Goal: Task Accomplishment & Management: Use online tool/utility

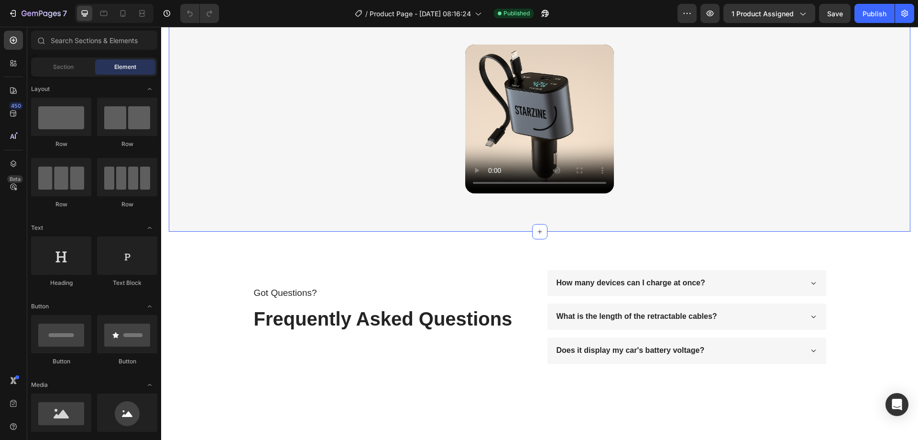
scroll to position [574, 0]
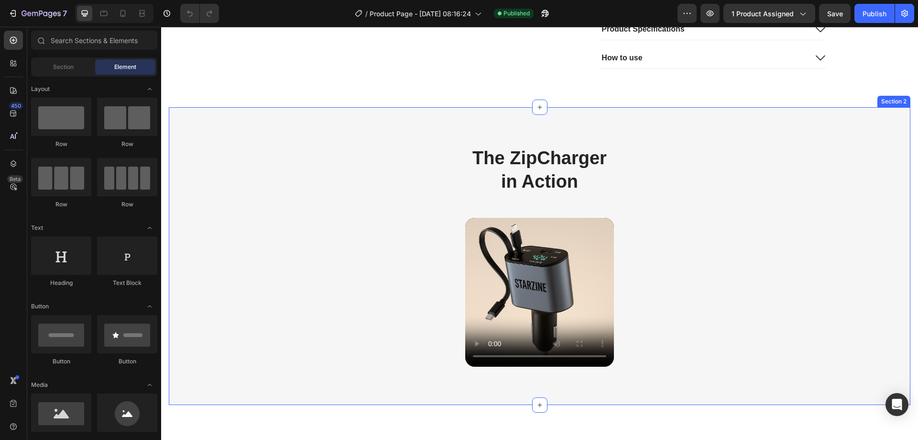
click at [327, 184] on div "The ZipCharger in Action Heading Row Video Row Section 2" at bounding box center [540, 256] width 742 height 298
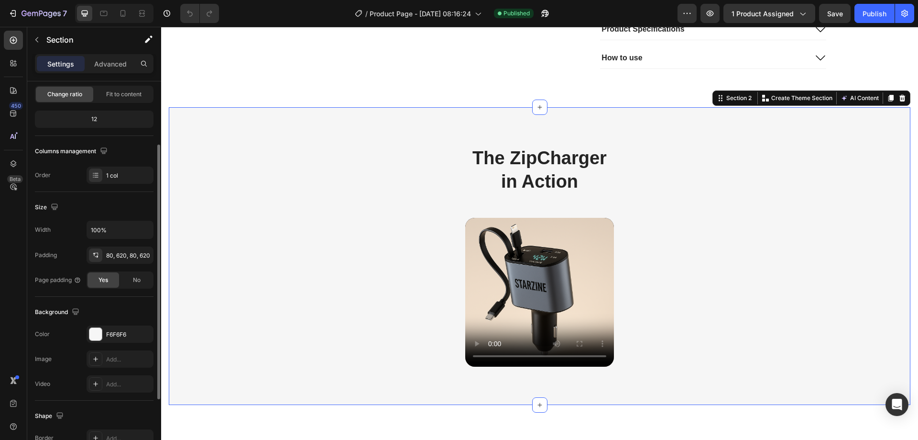
scroll to position [144, 0]
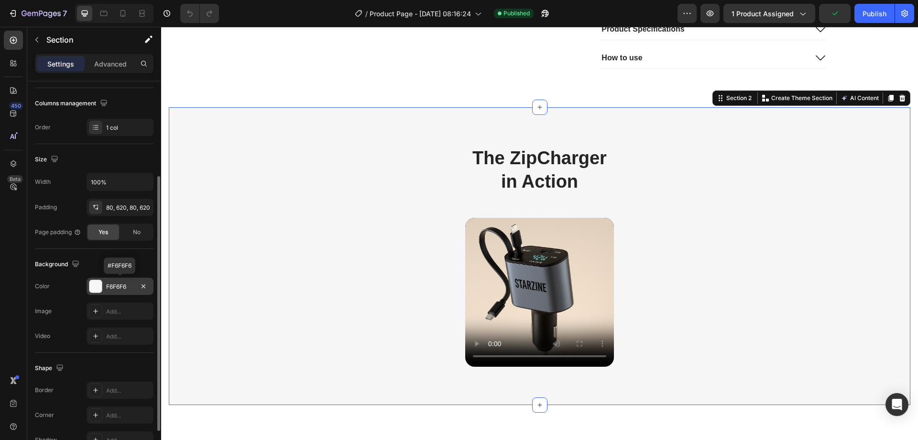
click at [117, 285] on div "F6F6F6" at bounding box center [120, 286] width 28 height 9
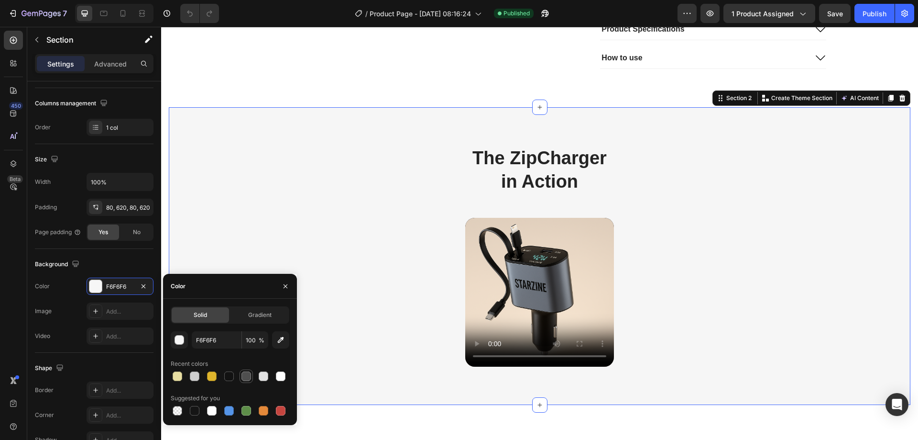
click at [246, 376] on div at bounding box center [247, 376] width 10 height 10
type input "4F4F4F"
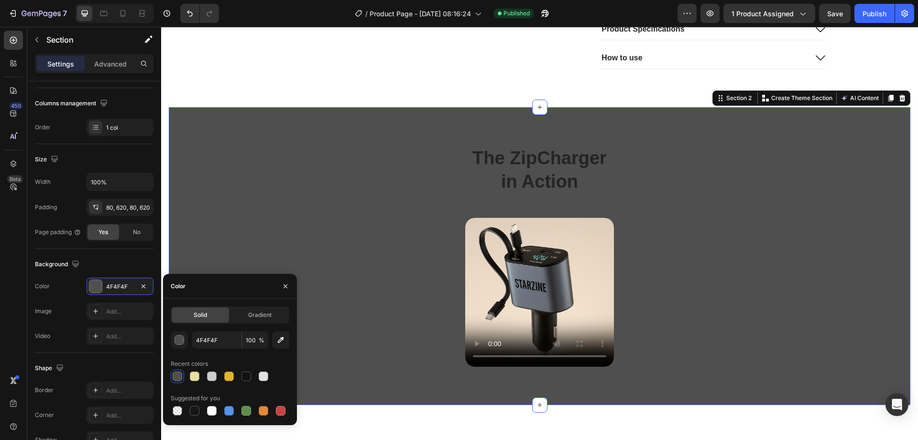
click at [311, 173] on div "The ZipCharger in Action Heading Row Video Row Section 2 You can create reusabl…" at bounding box center [540, 256] width 742 height 298
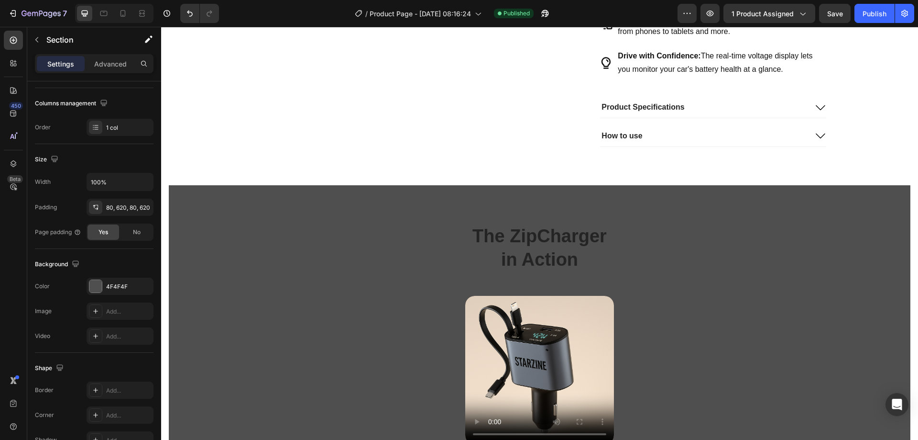
scroll to position [643, 0]
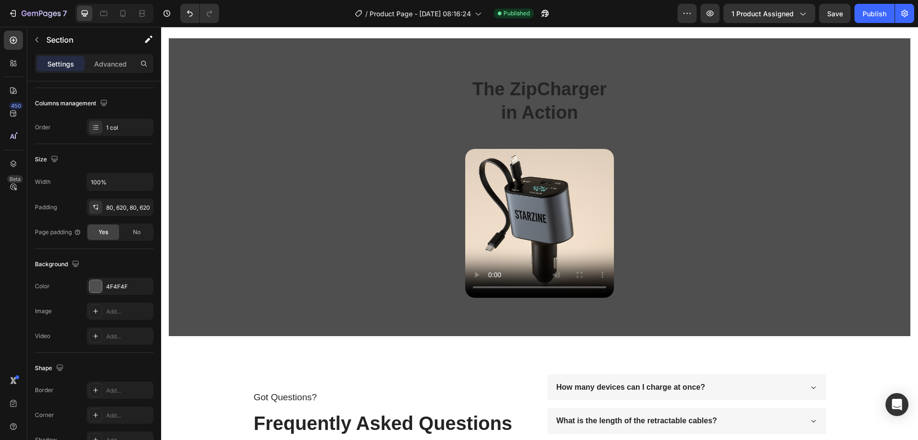
click at [386, 135] on div "The ZipCharger in Action Heading Row Video Row Section 2" at bounding box center [540, 187] width 742 height 298
click at [522, 100] on h2 "The ZipCharger in Action" at bounding box center [539, 101] width 149 height 49
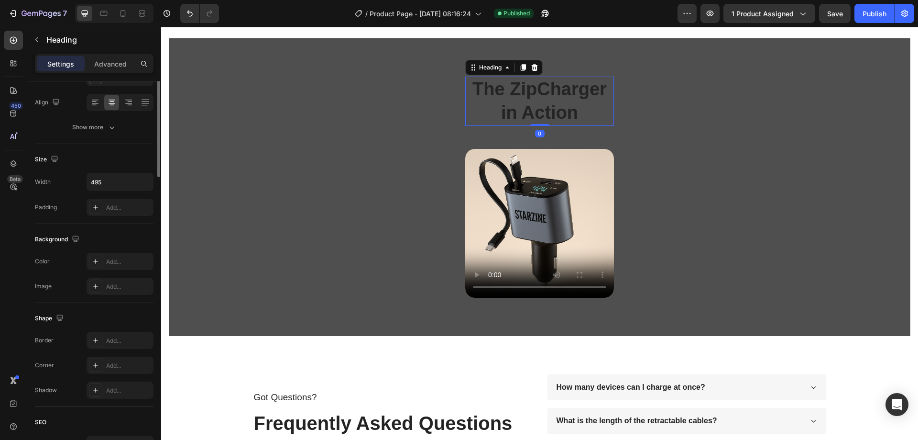
scroll to position [0, 0]
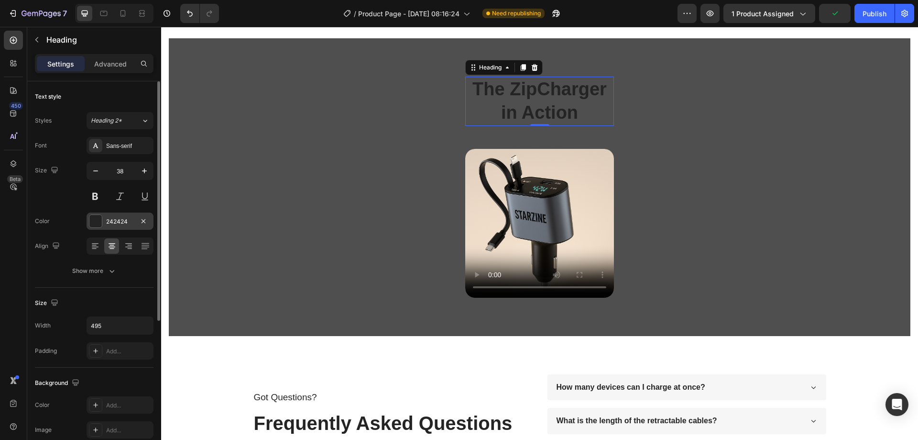
click at [109, 216] on div "242424" at bounding box center [120, 220] width 67 height 17
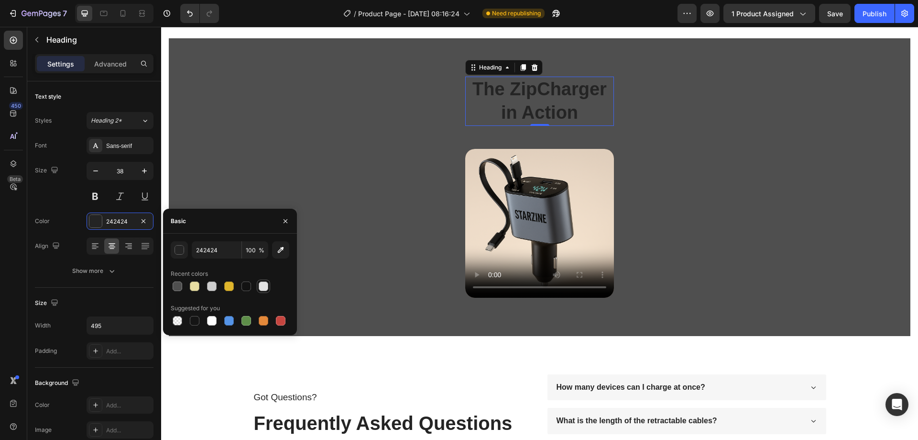
click at [265, 285] on div at bounding box center [264, 286] width 10 height 10
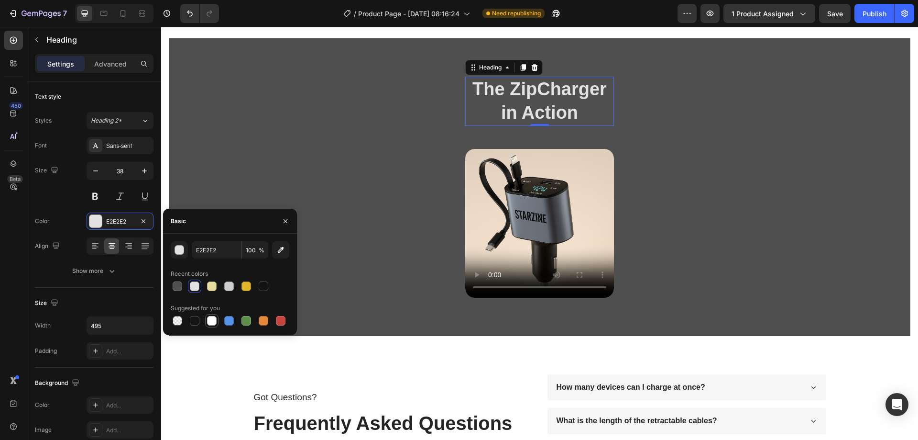
click at [211, 321] on div at bounding box center [212, 321] width 10 height 10
type input "FFFFFF"
click at [307, 164] on div "The ZipCharger in Action Heading 0 Row Video Row Section 2" at bounding box center [540, 187] width 742 height 298
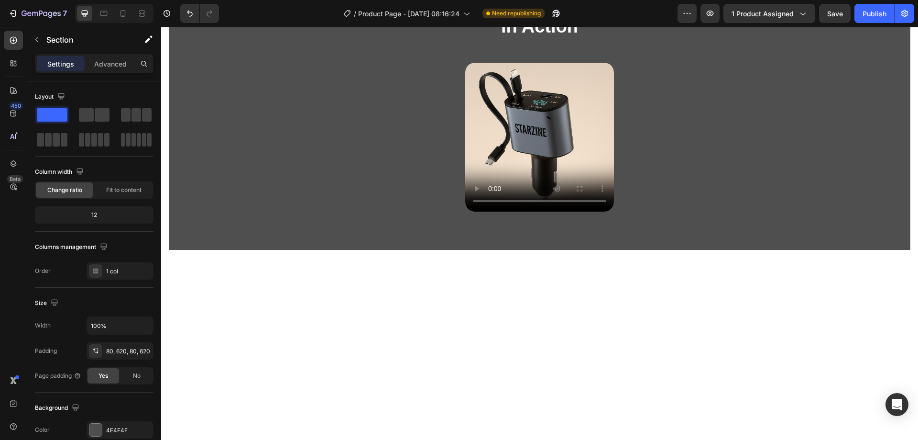
scroll to position [526, 0]
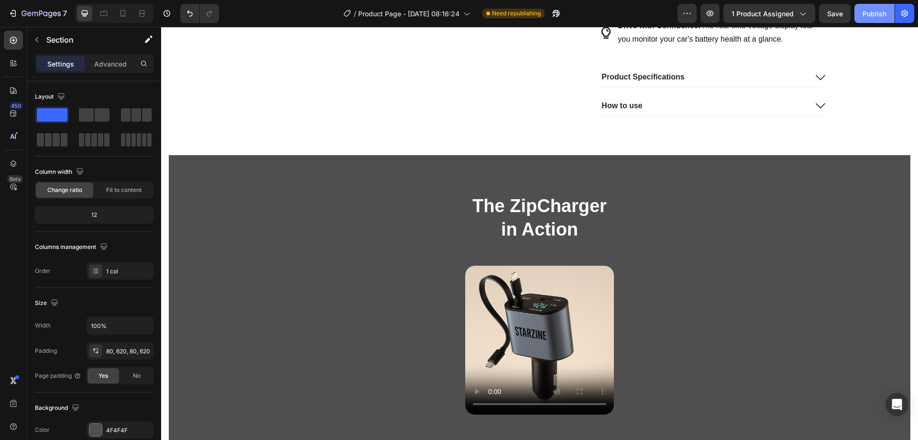
click at [876, 9] on div "Publish" at bounding box center [875, 14] width 24 height 10
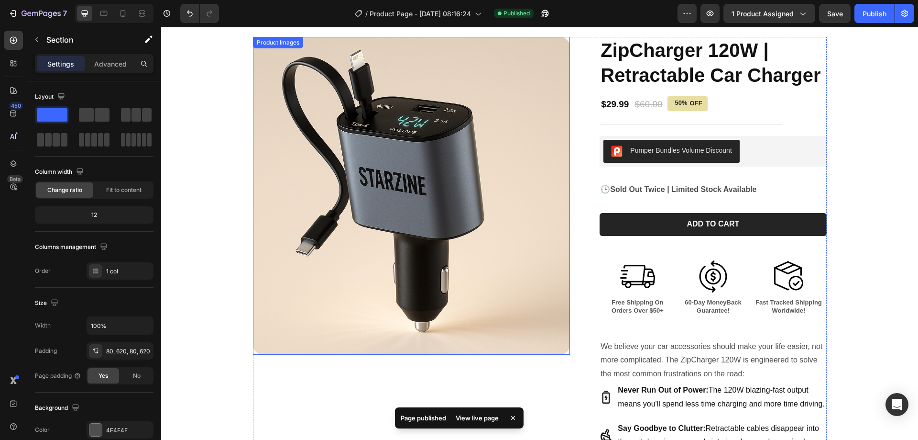
scroll to position [0, 0]
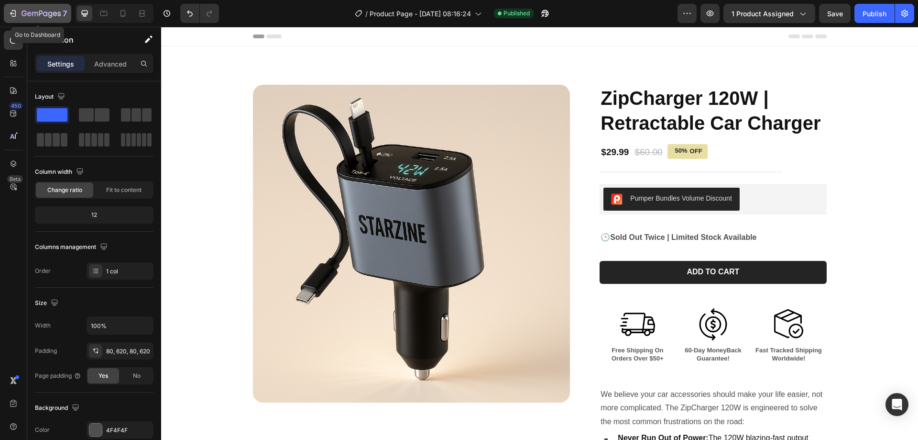
click at [10, 13] on icon "button" at bounding box center [13, 14] width 10 height 10
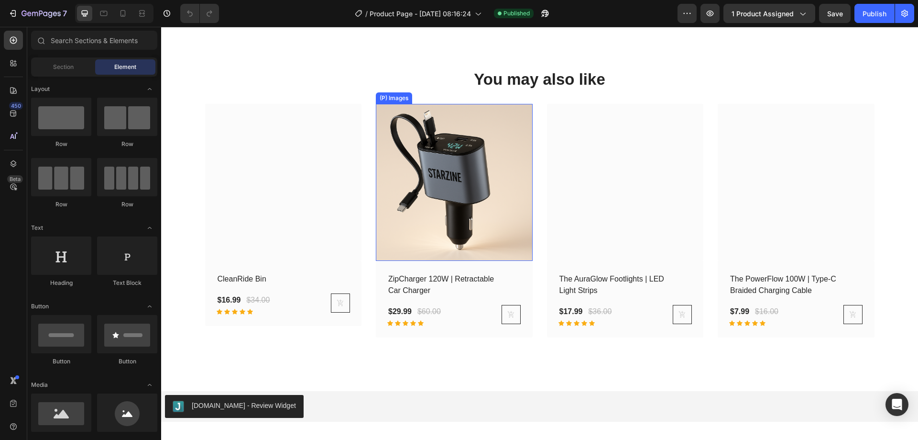
scroll to position [1138, 0]
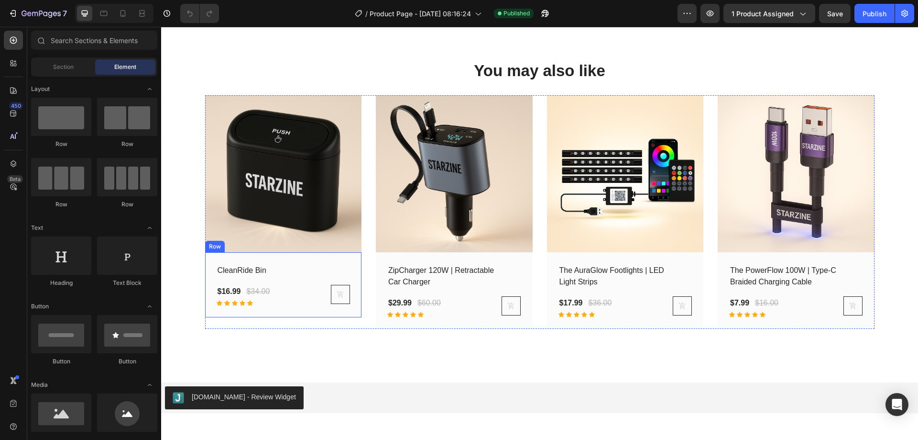
click at [282, 309] on div "CleanRide Bin (P) Title $16.99 (P) Price (P) Price $34.00 (P) Price (P) Price R…" at bounding box center [283, 284] width 157 height 65
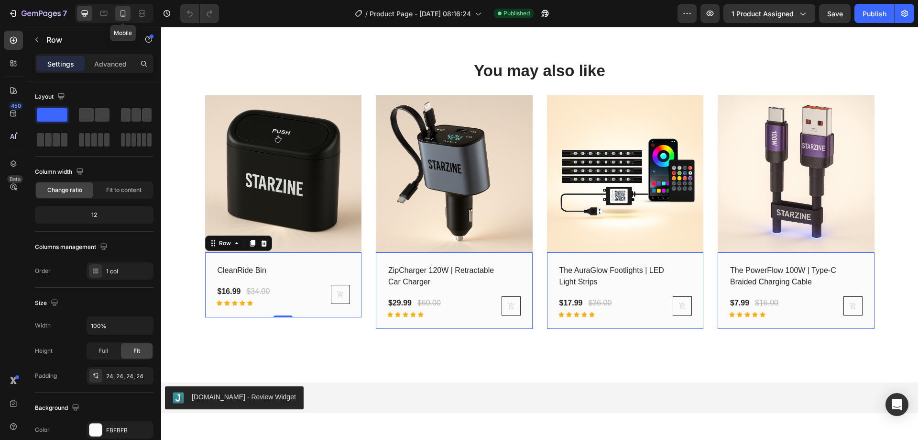
click at [124, 9] on icon at bounding box center [123, 14] width 10 height 10
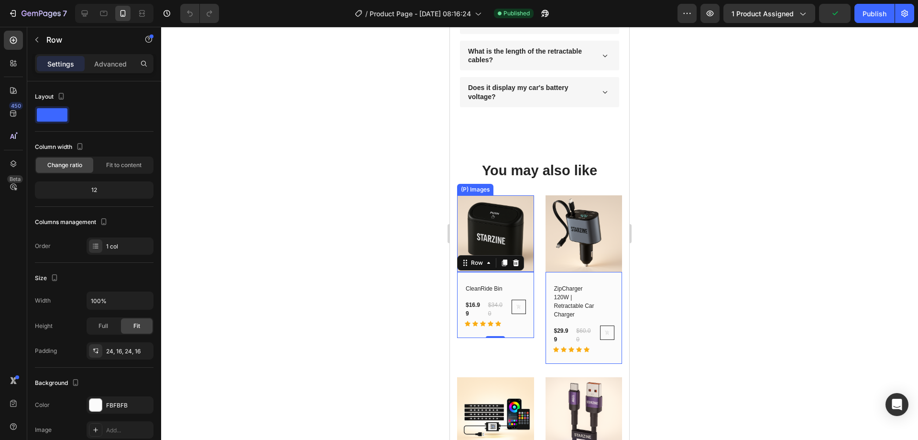
scroll to position [998, 0]
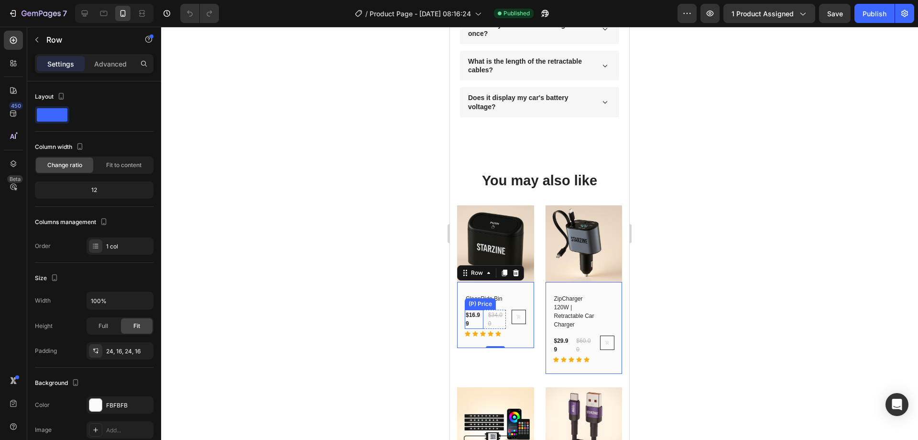
click at [469, 314] on div "$16.99" at bounding box center [474, 318] width 19 height 19
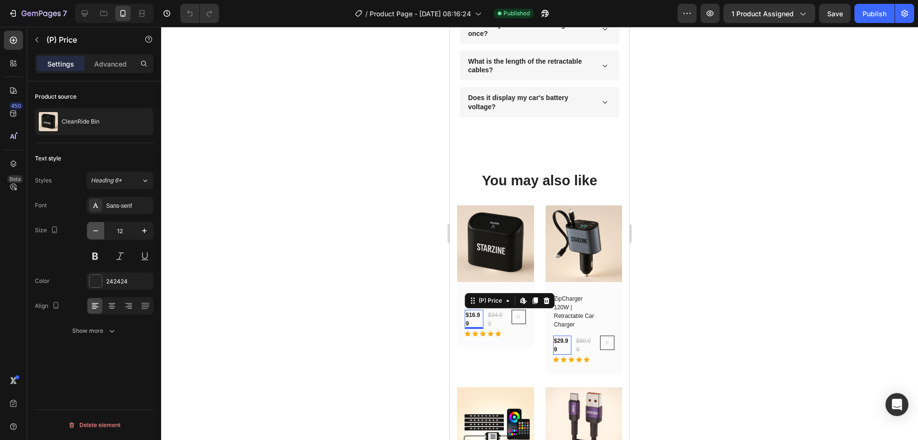
click at [98, 233] on icon "button" at bounding box center [96, 231] width 10 height 10
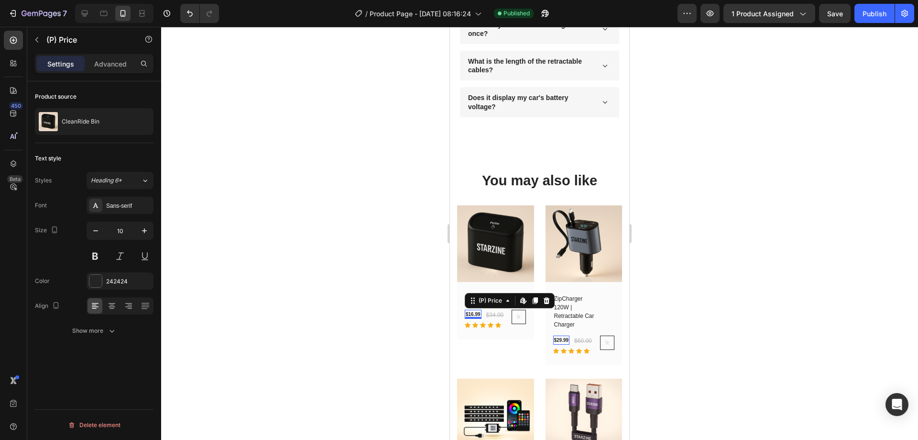
click at [155, 235] on div "Product source CleanRide Bin Text style Styles Heading 6* Font Sans-serif Size …" at bounding box center [94, 274] width 134 height 386
click at [144, 232] on icon "button" at bounding box center [145, 231] width 10 height 10
type input "11"
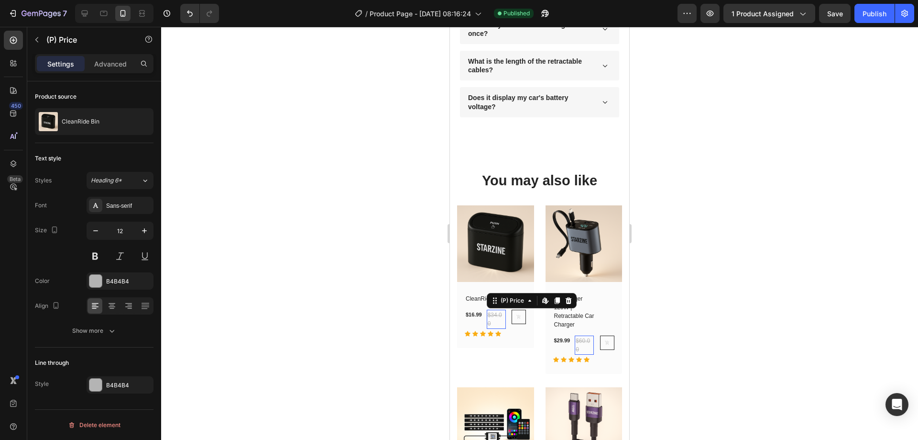
click at [498, 317] on div "$34.00" at bounding box center [496, 318] width 19 height 19
click at [94, 230] on icon "button" at bounding box center [96, 231] width 10 height 10
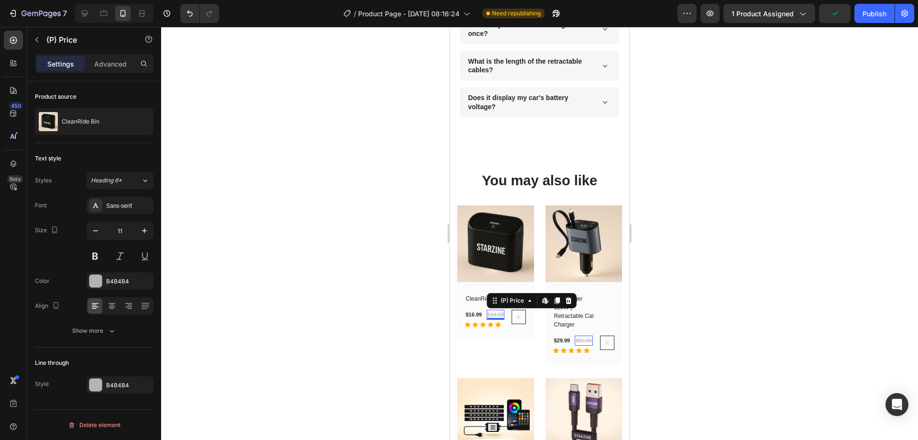
drag, startPoint x: 97, startPoint y: 232, endPoint x: 115, endPoint y: 235, distance: 18.4
click at [97, 232] on icon "button" at bounding box center [96, 231] width 10 height 10
type input "10"
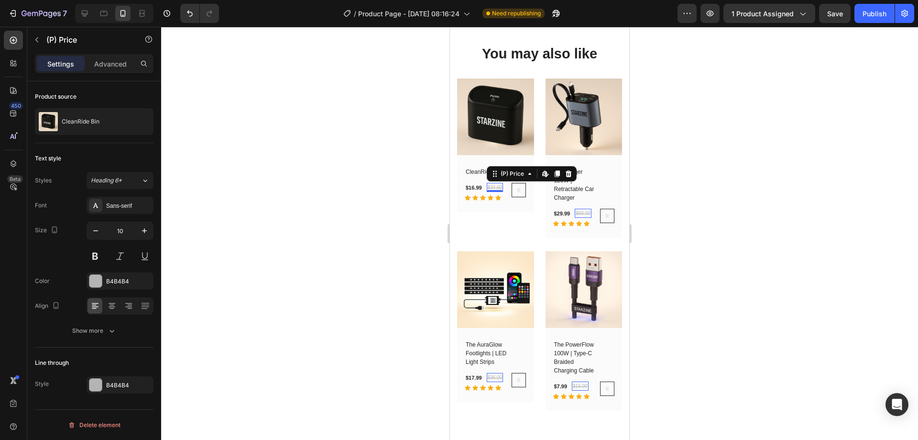
scroll to position [1142, 0]
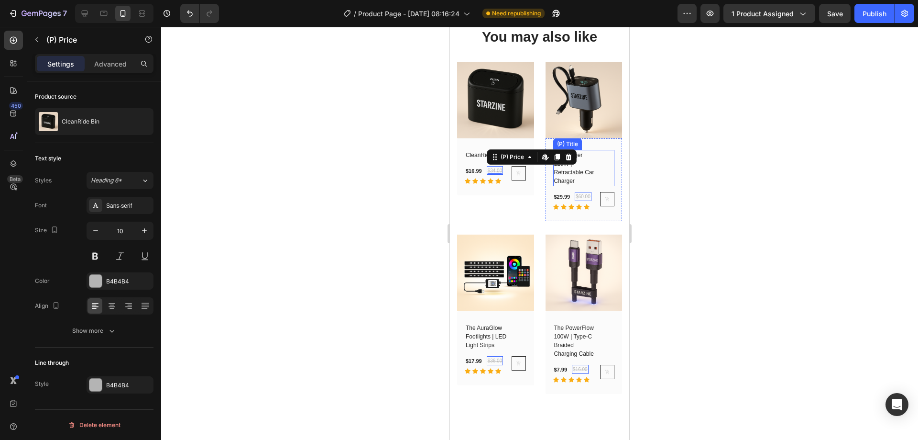
click at [581, 166] on h2 "ZipCharger 120W | Retractable Car Charger" at bounding box center [576, 168] width 46 height 36
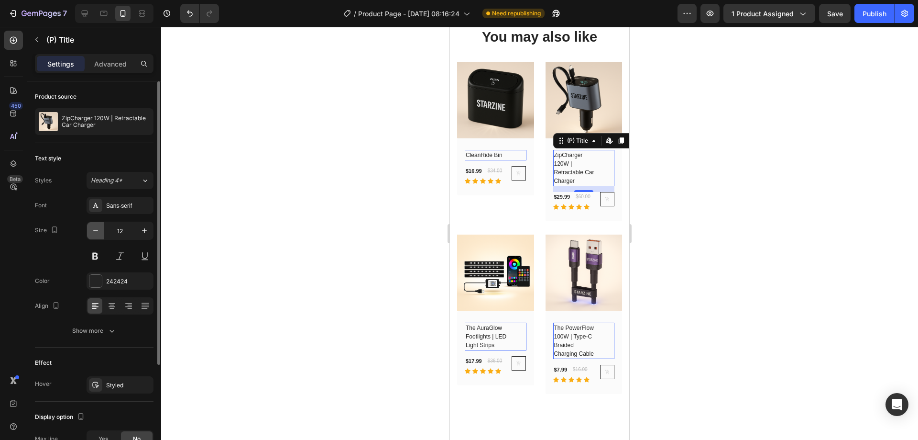
click at [92, 229] on icon "button" at bounding box center [96, 231] width 10 height 10
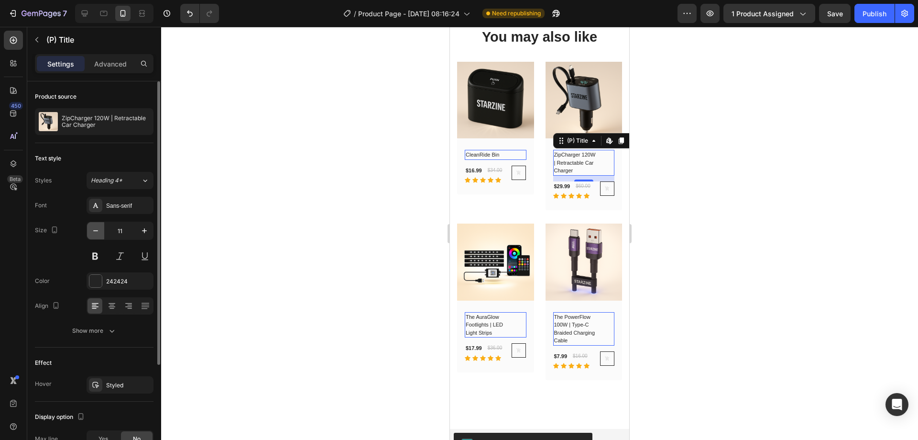
click at [94, 228] on icon "button" at bounding box center [96, 231] width 10 height 10
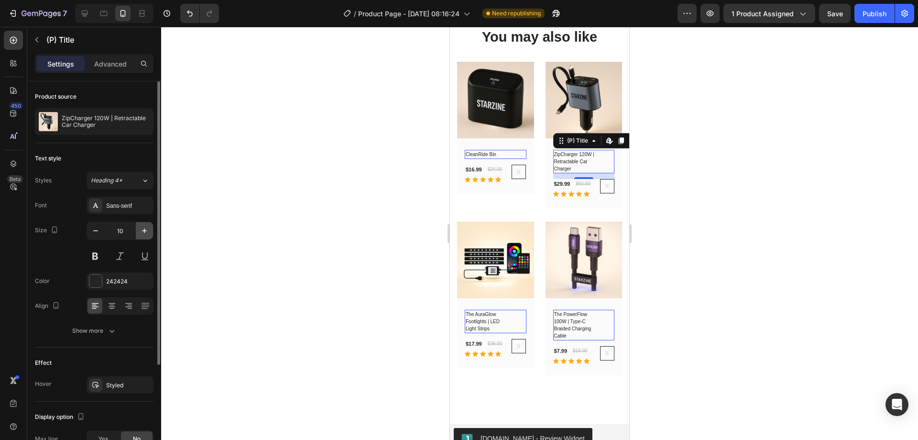
click at [143, 231] on icon "button" at bounding box center [145, 231] width 10 height 10
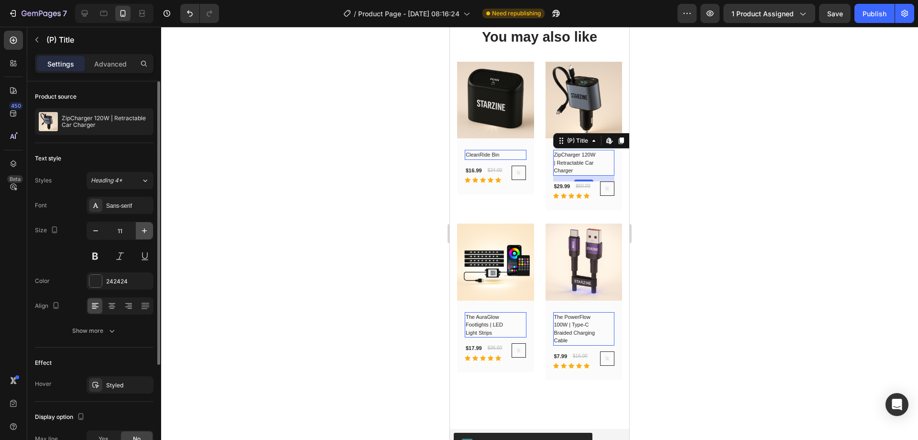
type input "12"
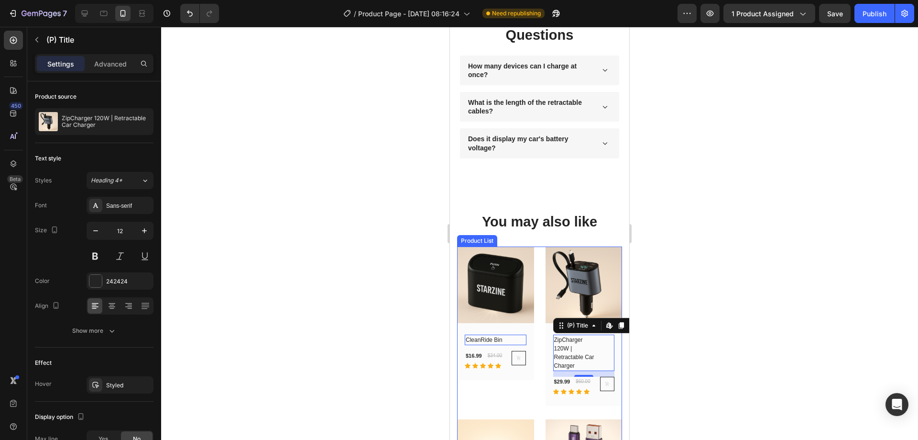
scroll to position [950, 0]
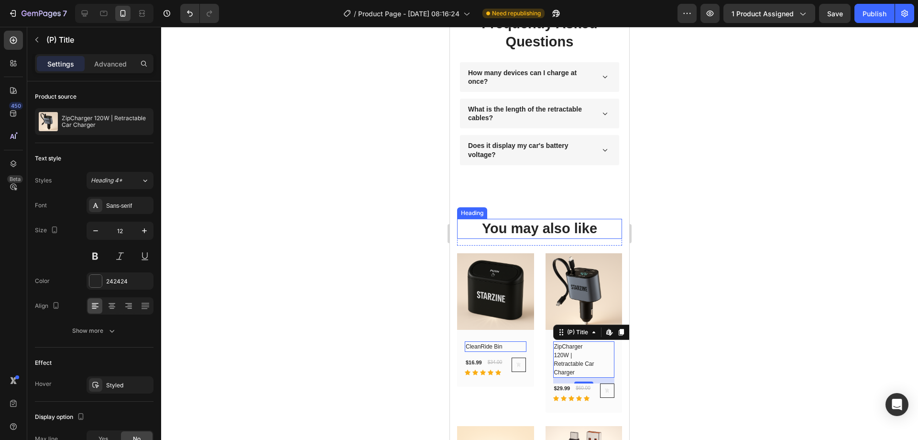
click at [606, 228] on h2 "You may also like" at bounding box center [539, 229] width 165 height 20
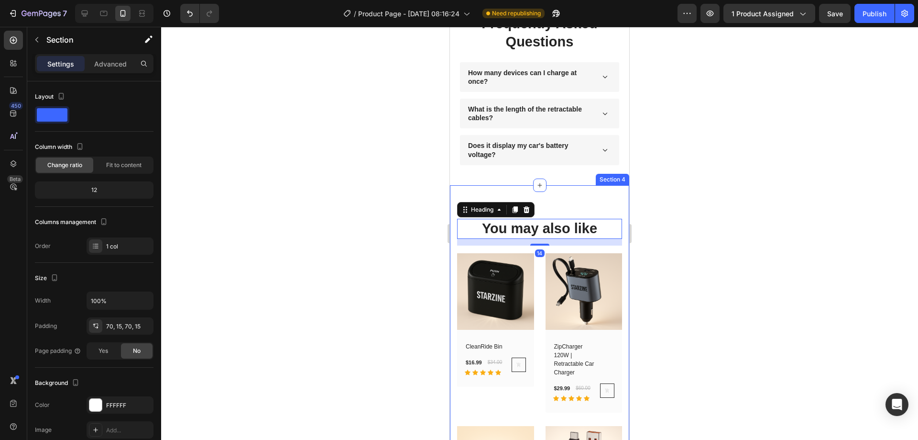
click at [594, 201] on div "You may also like Heading 14 Row (P) Images Row CleanRide Bin (P) Title $16.99 …" at bounding box center [539, 401] width 179 height 433
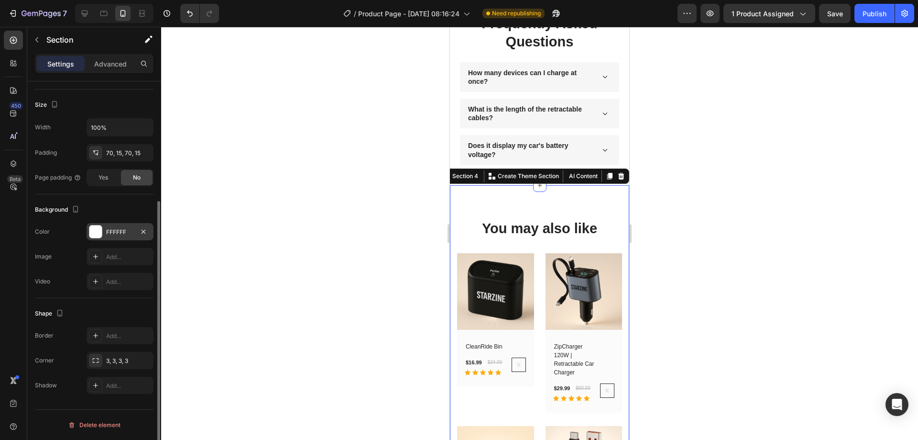
scroll to position [0, 0]
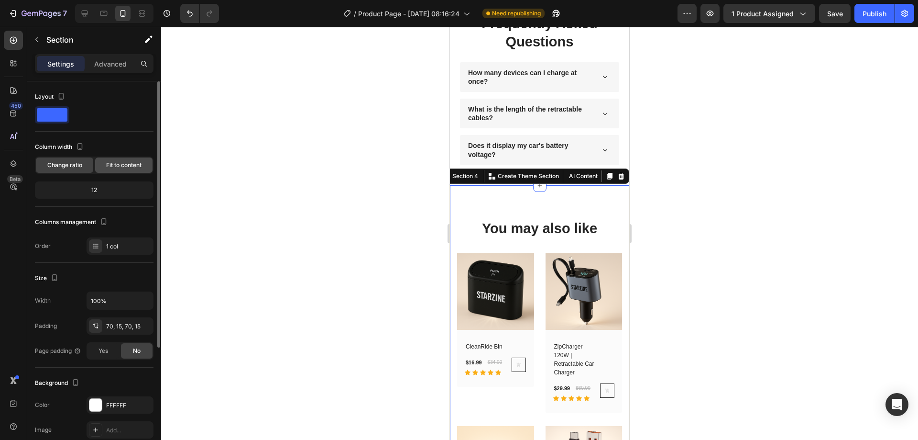
click at [117, 165] on span "Fit to content" at bounding box center [123, 165] width 35 height 9
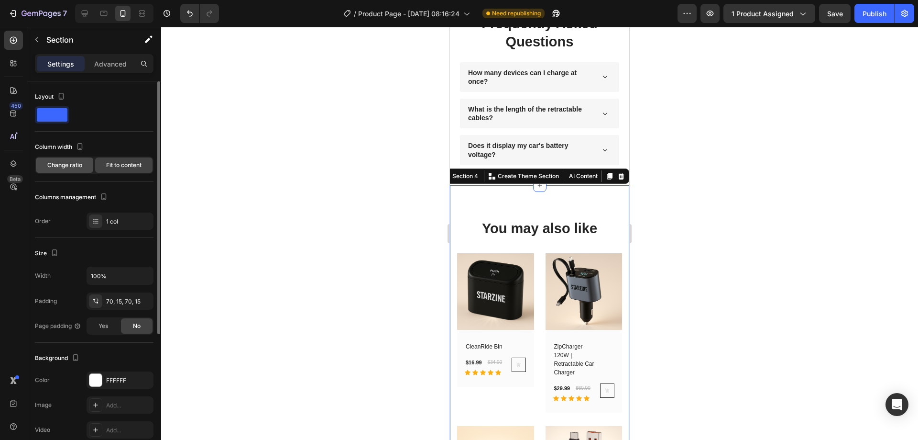
click at [71, 171] on div "Change ratio" at bounding box center [64, 164] width 57 height 15
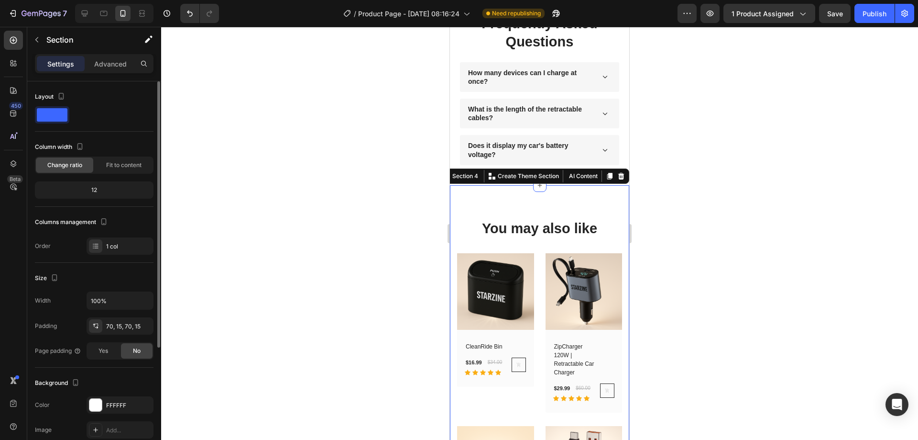
click at [70, 118] on div at bounding box center [94, 114] width 119 height 17
click at [59, 118] on span at bounding box center [52, 114] width 31 height 13
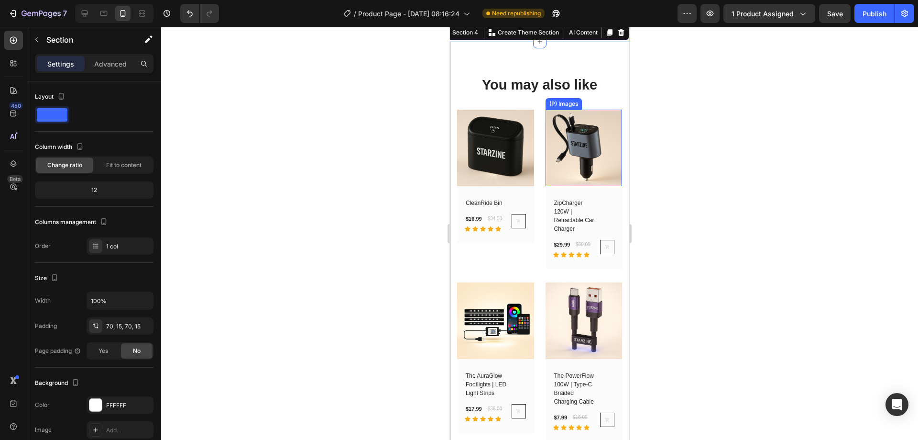
scroll to position [1142, 0]
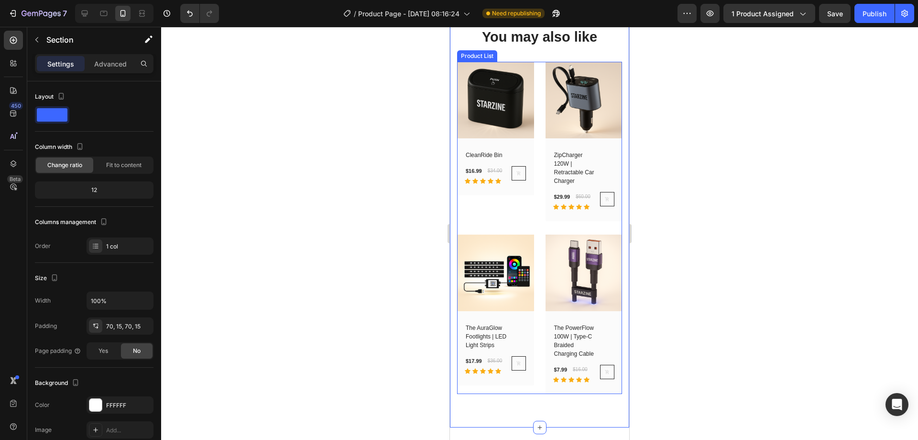
click at [533, 206] on div "(P) Images Row CleanRide Bin (P) Title $16.99 (P) Price (P) Price $34.00 (P) Pr…" at bounding box center [539, 228] width 165 height 332
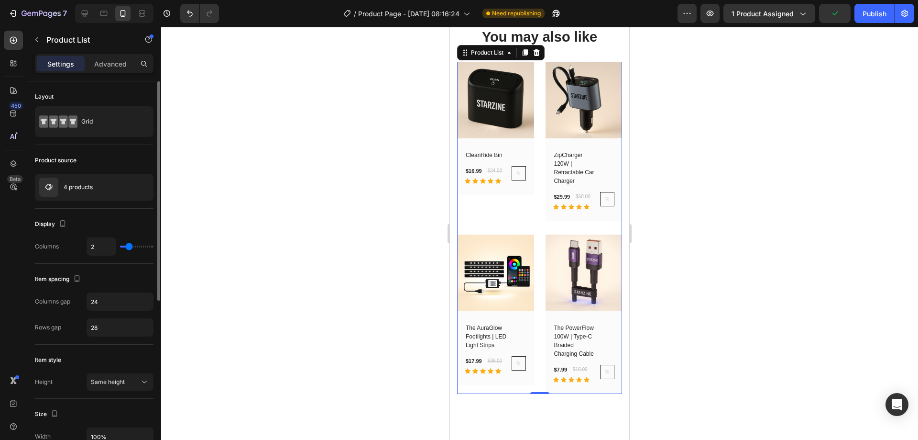
type input "1"
drag, startPoint x: 128, startPoint y: 243, endPoint x: 109, endPoint y: 245, distance: 19.8
type input "1"
click at [120, 245] on input "range" at bounding box center [136, 246] width 33 height 2
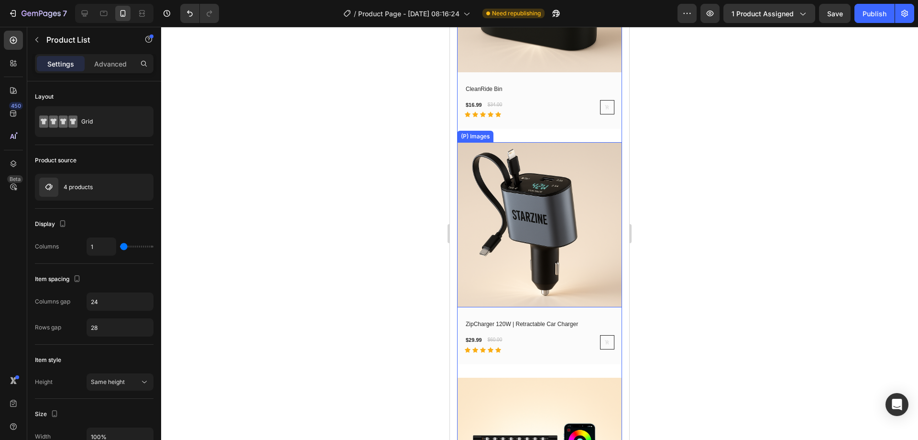
scroll to position [1299, 0]
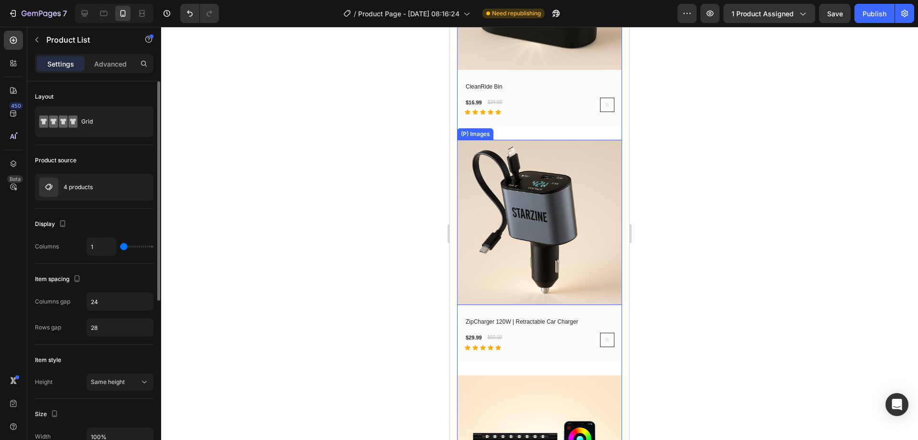
type input "2"
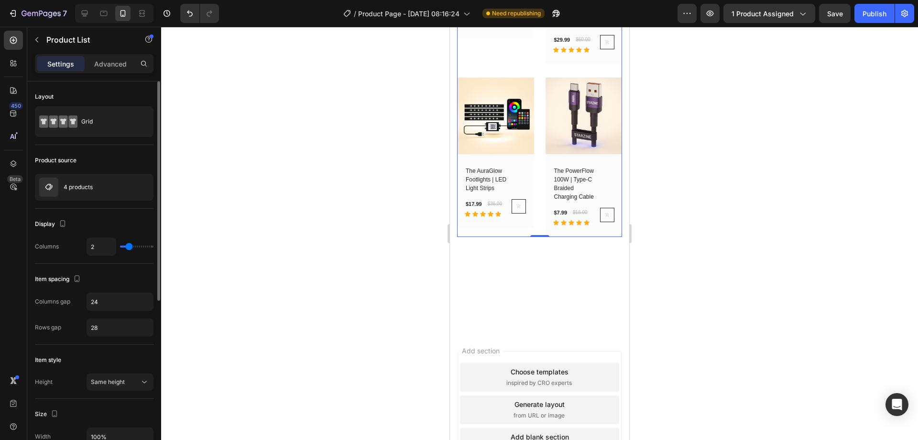
type input "2"
click at [129, 245] on input "range" at bounding box center [136, 246] width 33 height 2
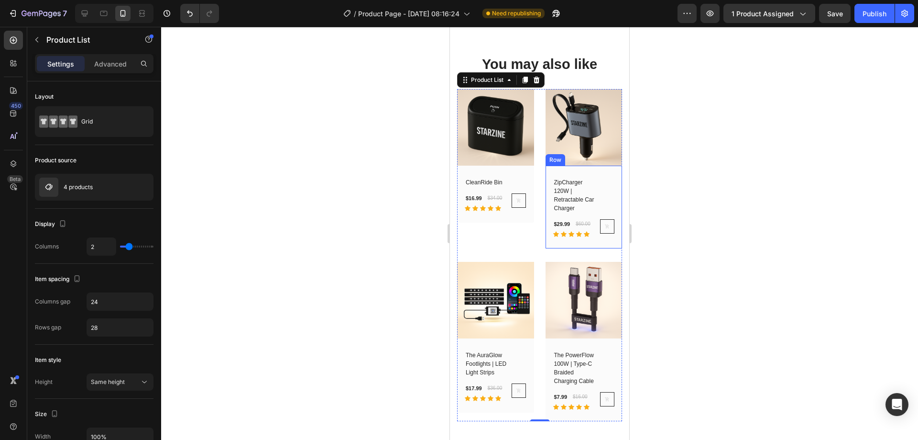
scroll to position [1107, 0]
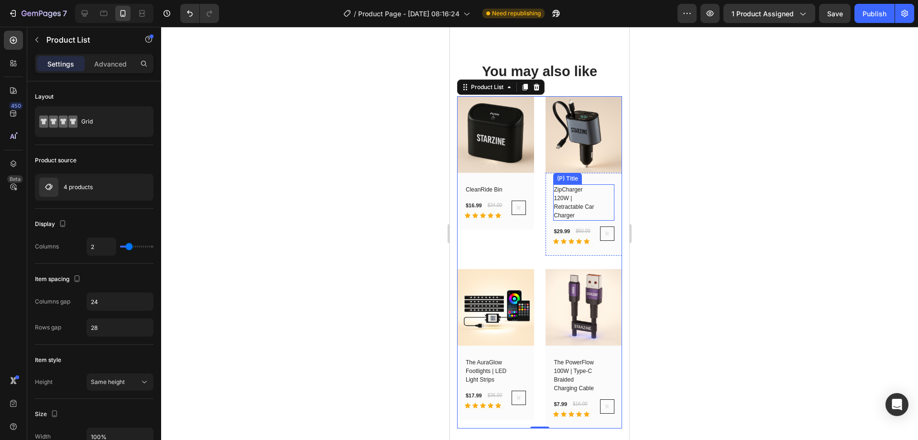
click at [562, 201] on h2 "ZipCharger 120W | Retractable Car Charger" at bounding box center [576, 202] width 46 height 36
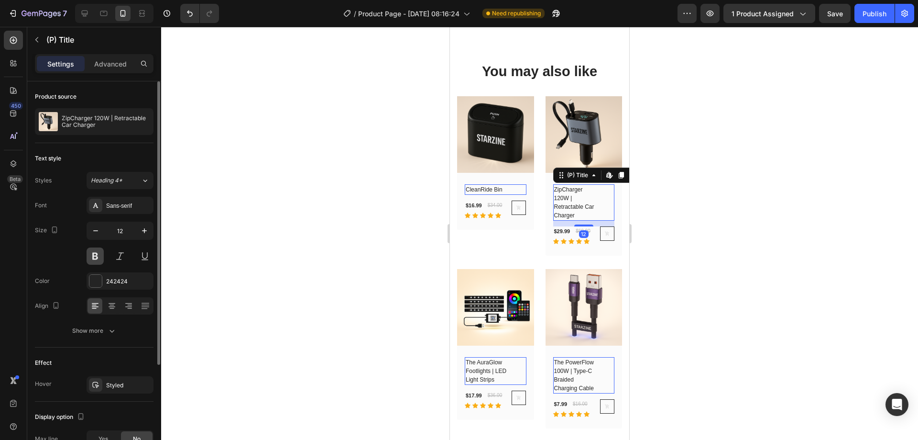
click at [102, 258] on button at bounding box center [95, 255] width 17 height 17
click at [677, 264] on div at bounding box center [539, 233] width 757 height 413
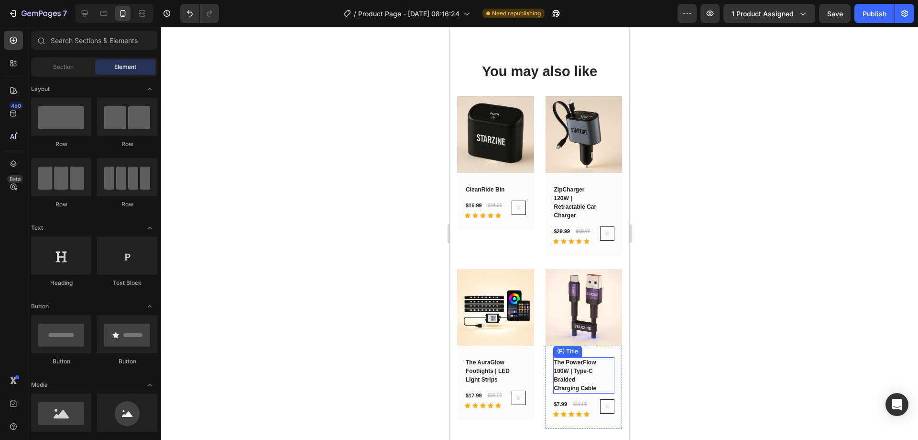
click at [571, 382] on h2 "The PowerFlow 100W | Type-C Braided Charging Cable" at bounding box center [576, 375] width 46 height 36
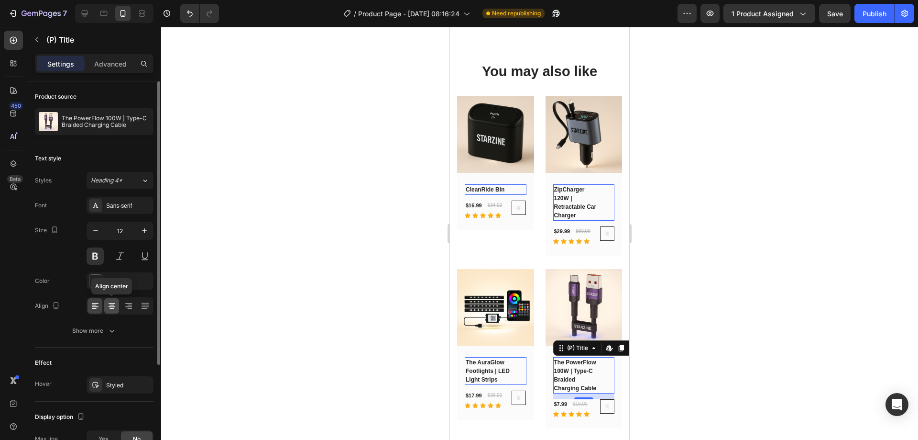
click at [115, 302] on icon at bounding box center [112, 306] width 10 height 10
click at [98, 306] on icon at bounding box center [95, 306] width 7 height 1
click at [93, 230] on icon "button" at bounding box center [96, 231] width 10 height 10
type input "11"
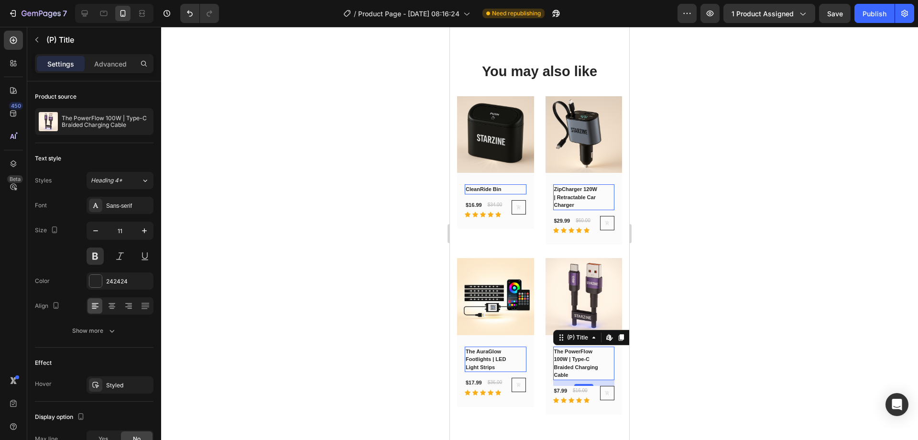
click at [696, 234] on div at bounding box center [539, 233] width 757 height 413
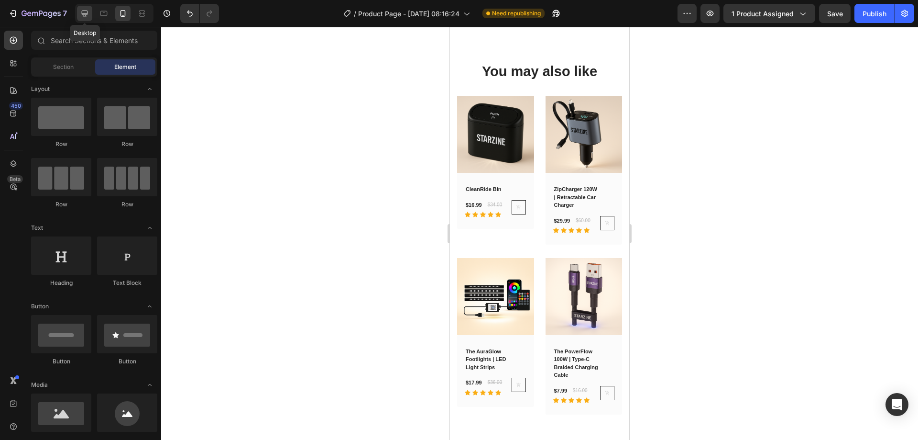
click at [84, 12] on icon at bounding box center [85, 14] width 10 height 10
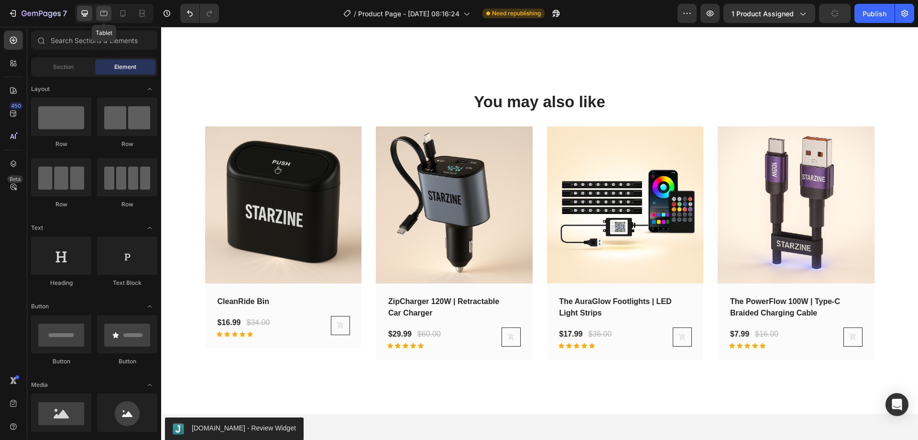
click at [105, 15] on icon at bounding box center [103, 13] width 7 height 5
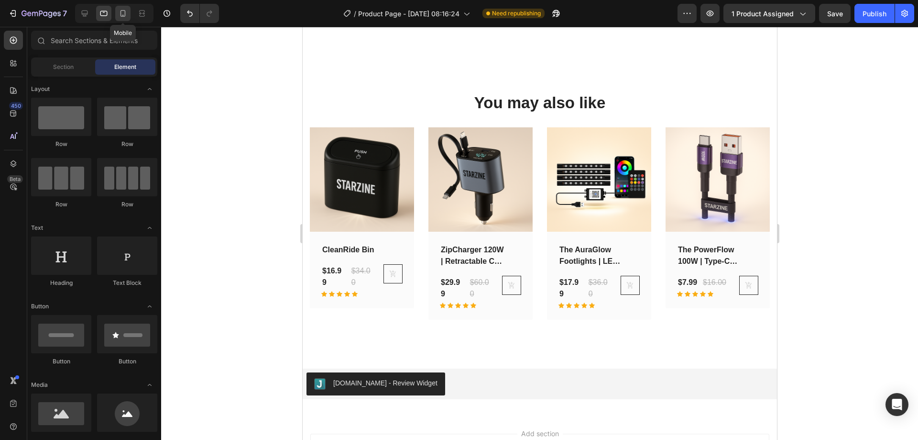
click at [122, 14] on icon at bounding box center [123, 14] width 10 height 10
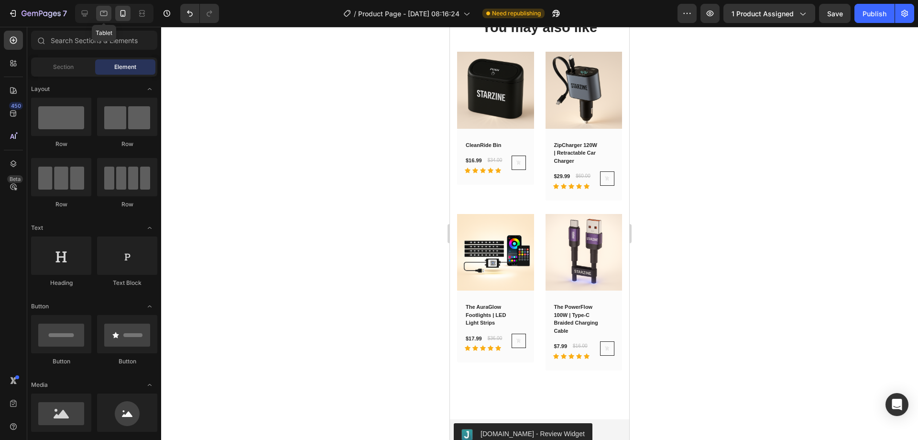
click at [102, 12] on icon at bounding box center [104, 14] width 10 height 10
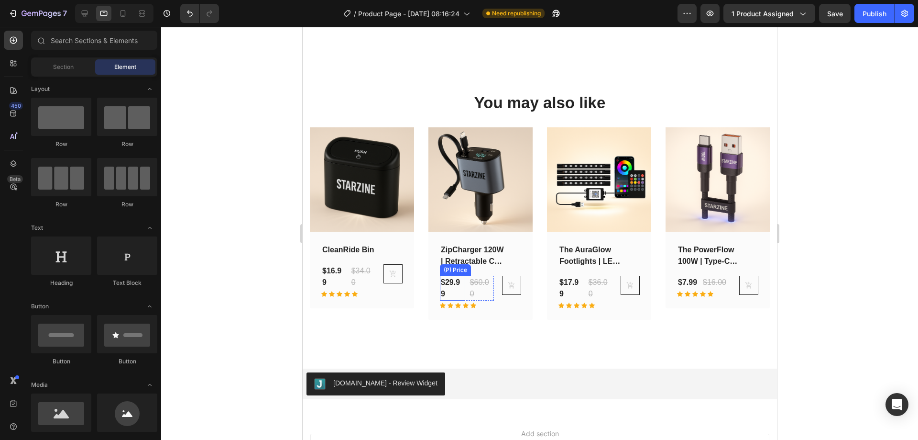
click at [346, 281] on div "$29.99" at bounding box center [333, 276] width 25 height 25
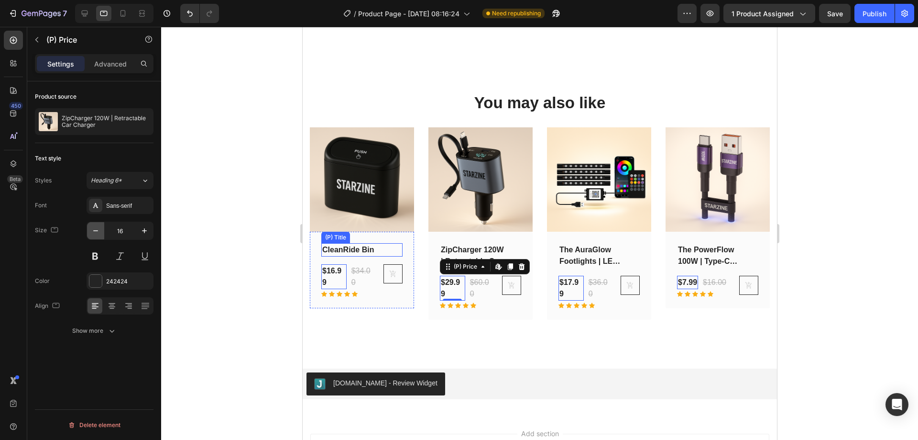
click at [98, 232] on icon "button" at bounding box center [96, 231] width 10 height 10
type input "15"
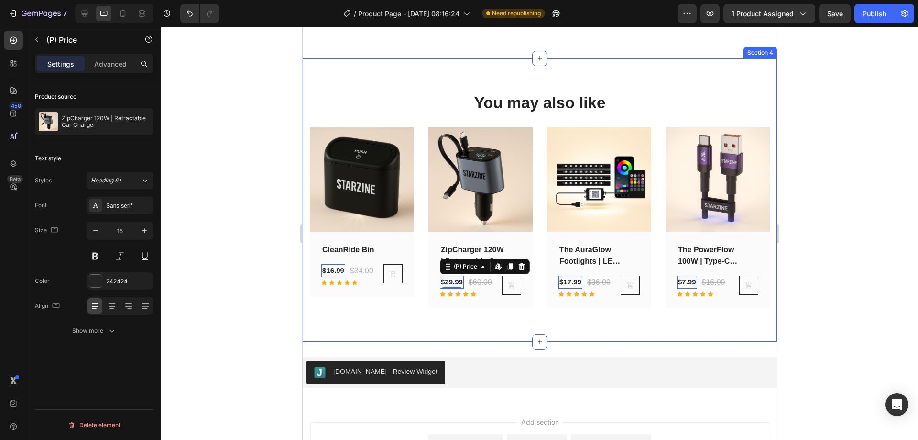
click at [571, 336] on div "You may also like Heading Row (P) Images Row CleanRide Bin (P) Title $16.99 (P)…" at bounding box center [539, 200] width 475 height 284
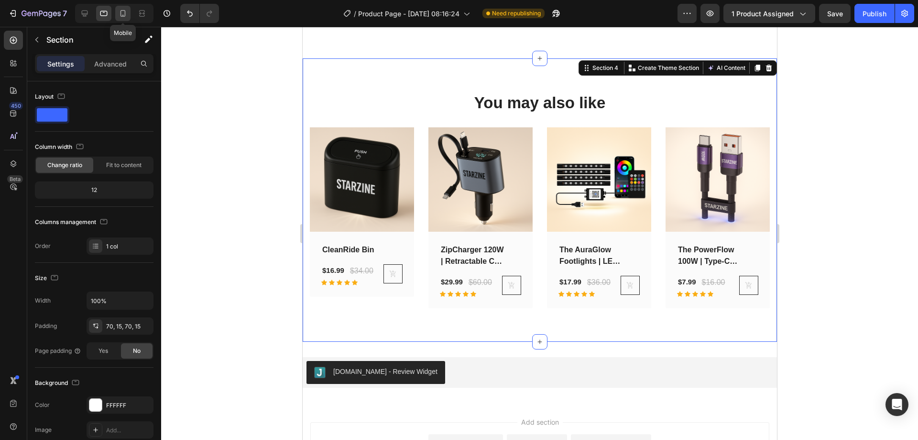
click at [120, 15] on icon at bounding box center [123, 14] width 10 height 10
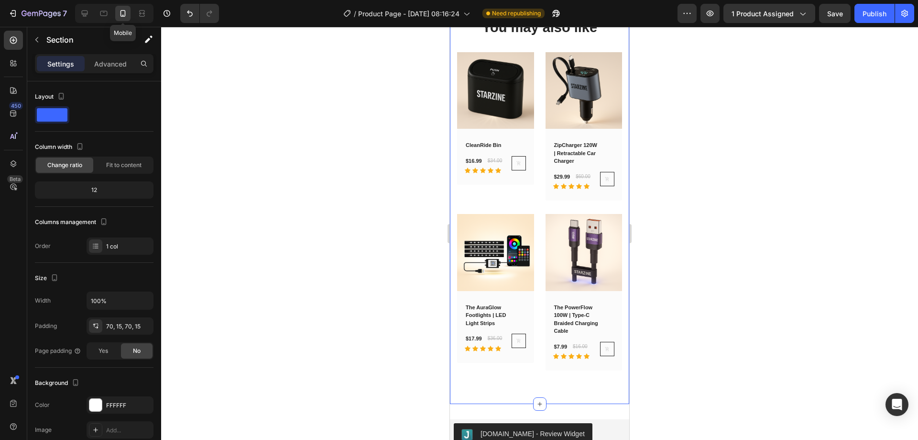
scroll to position [1075, 0]
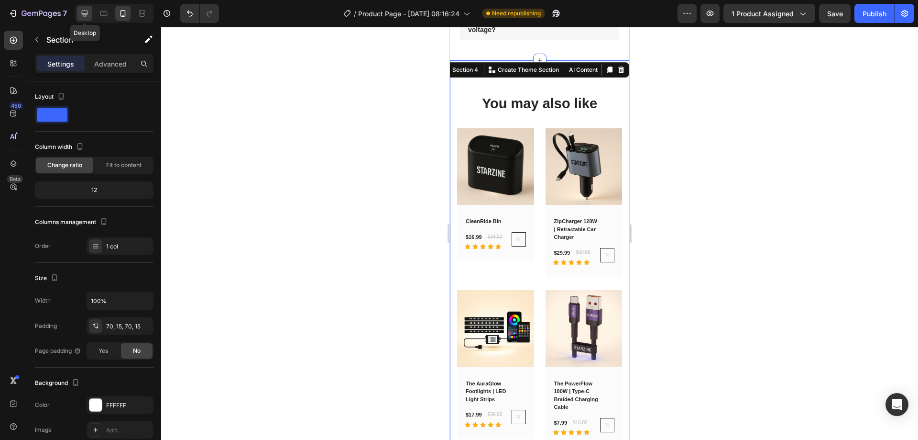
click at [87, 11] on icon at bounding box center [85, 14] width 10 height 10
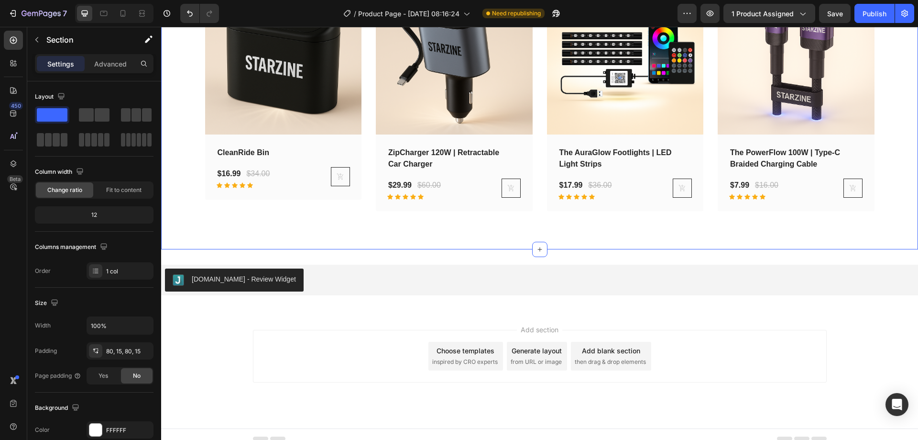
scroll to position [1265, 0]
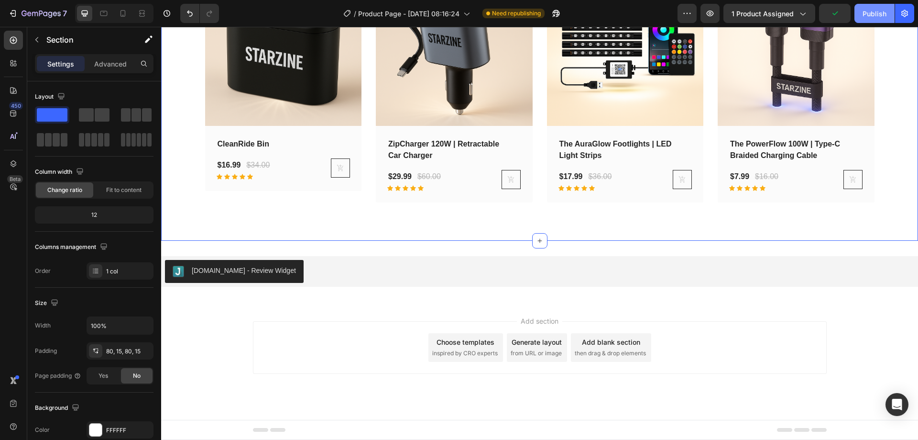
click at [875, 12] on div "Publish" at bounding box center [875, 14] width 24 height 10
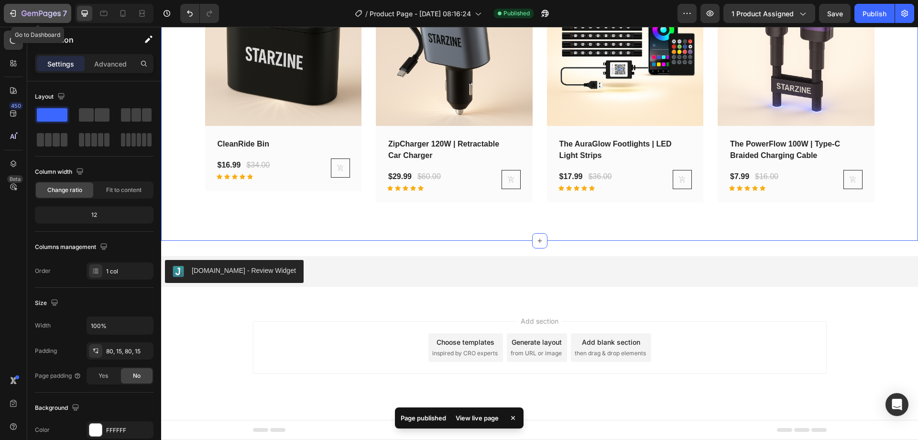
click at [15, 12] on icon "button" at bounding box center [14, 13] width 4 height 7
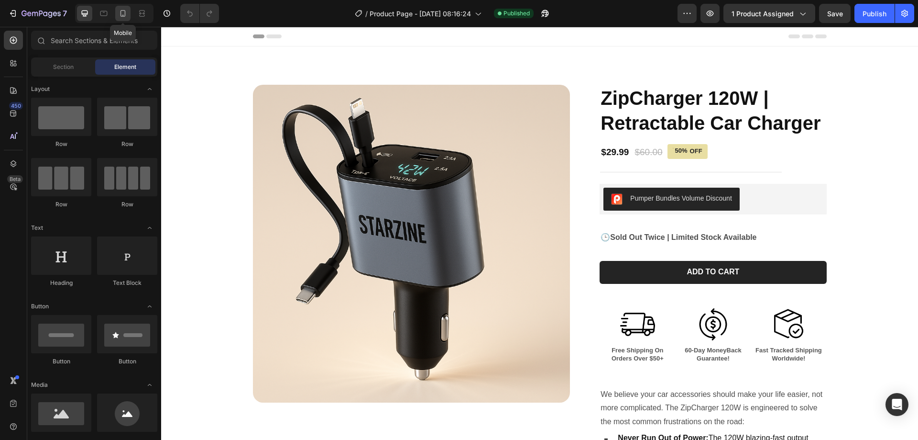
click at [125, 13] on icon at bounding box center [123, 13] width 5 height 7
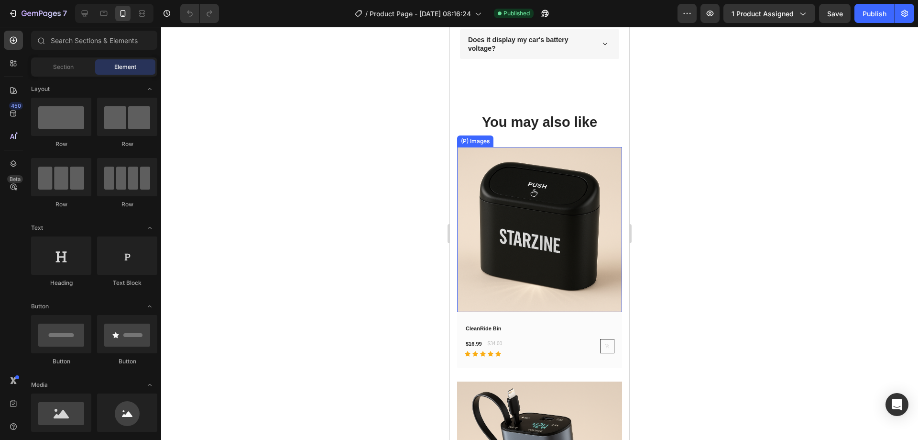
scroll to position [1244, 0]
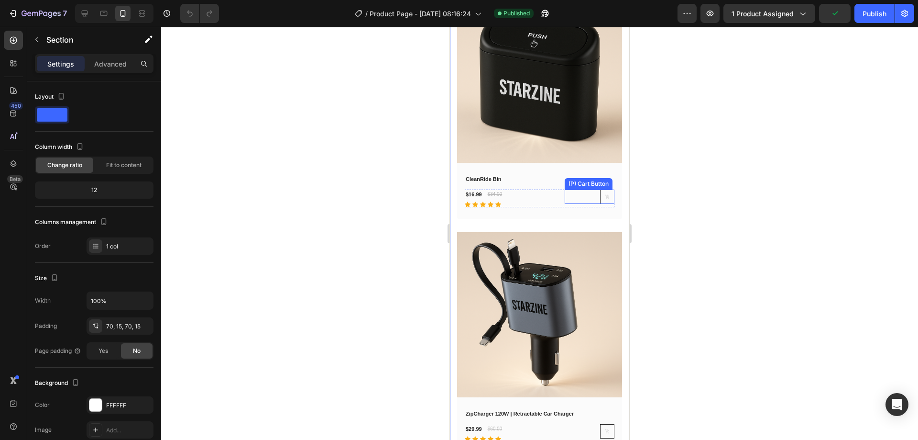
scroll to position [1435, 0]
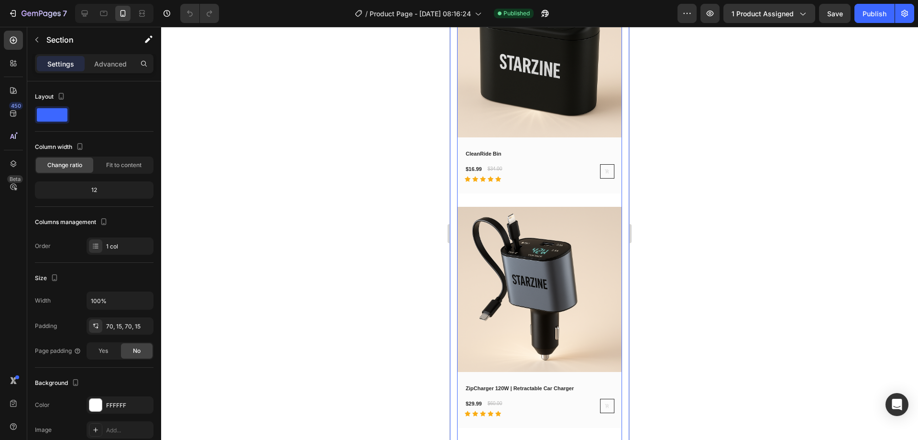
click at [600, 190] on div "(P) Images Row CleanRide Bin (P) Title $16.99 (P) Price (P) Price $34.00 (P) Pr…" at bounding box center [539, 438] width 165 height 932
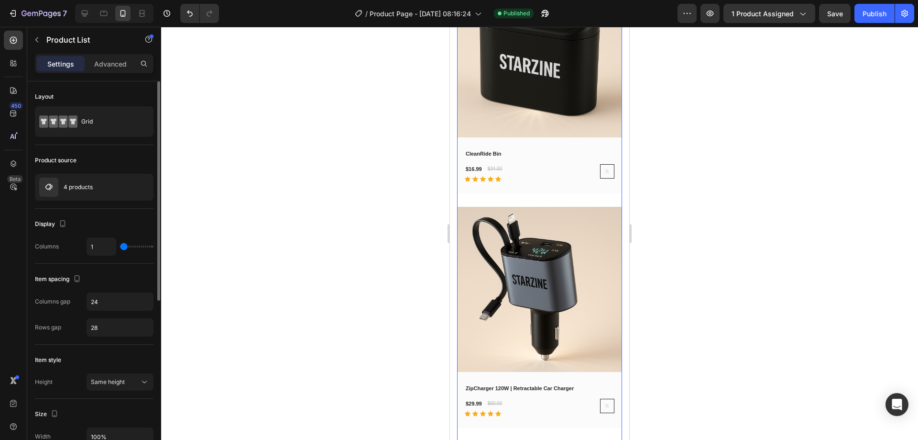
type input "2"
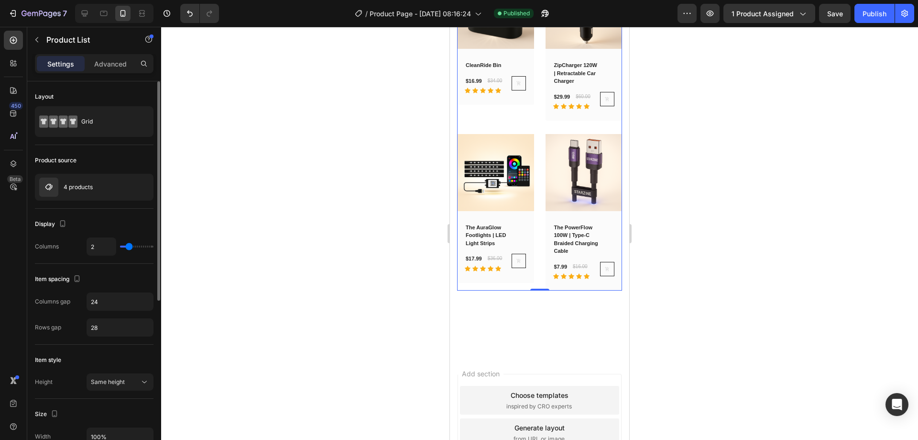
drag, startPoint x: 125, startPoint y: 246, endPoint x: 131, endPoint y: 248, distance: 6.7
type input "2"
click at [131, 247] on input "range" at bounding box center [136, 246] width 33 height 2
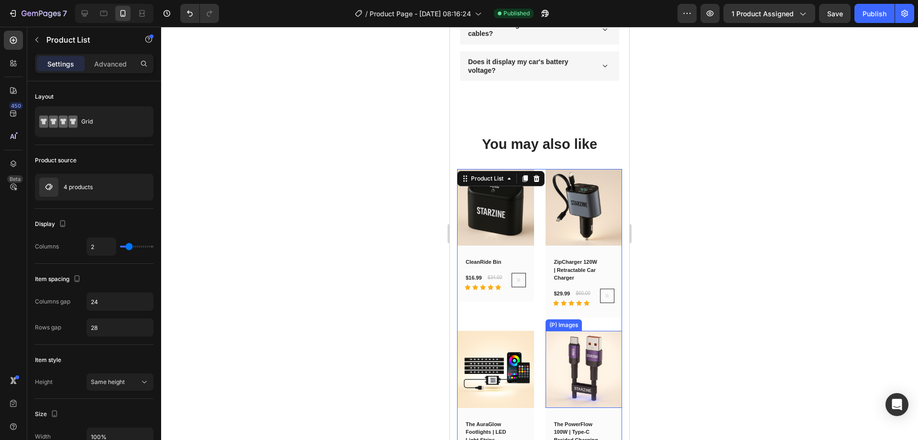
scroll to position [1196, 0]
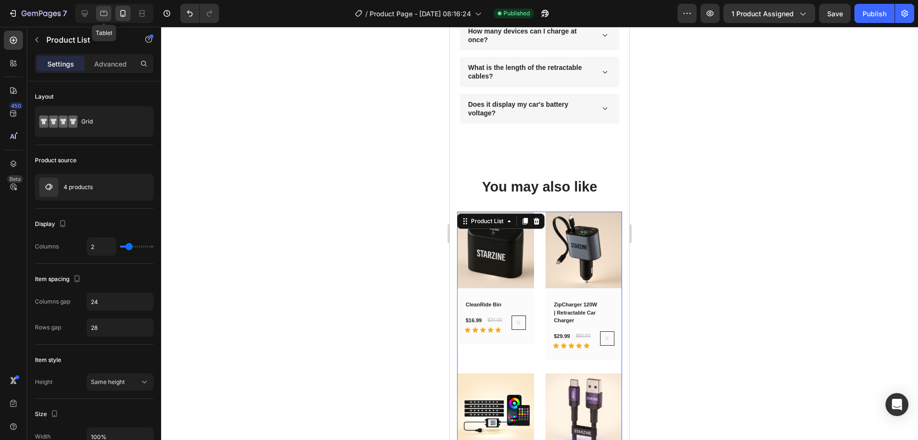
click at [111, 13] on div at bounding box center [103, 13] width 15 height 15
type input "4"
type input "30"
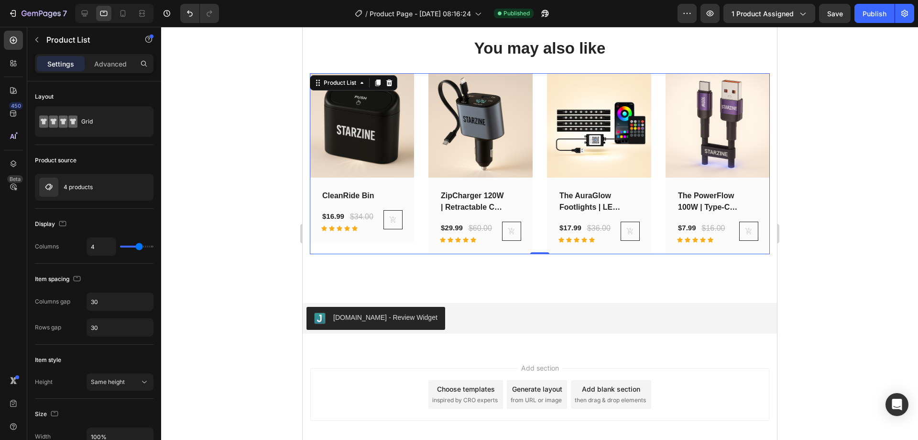
scroll to position [1379, 0]
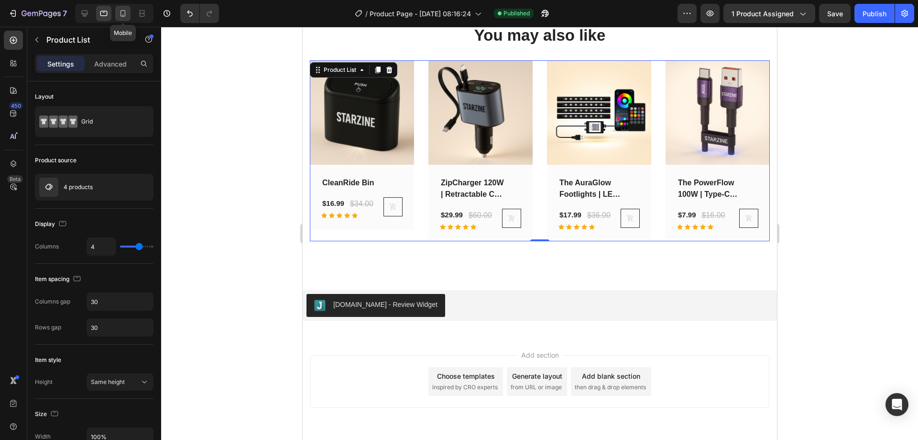
click at [124, 11] on icon at bounding box center [123, 13] width 5 height 7
type input "2"
type input "24"
type input "28"
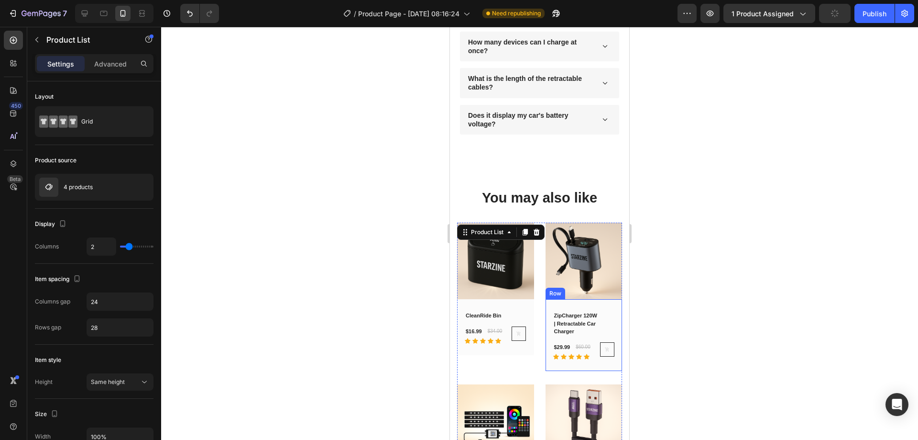
scroll to position [1182, 0]
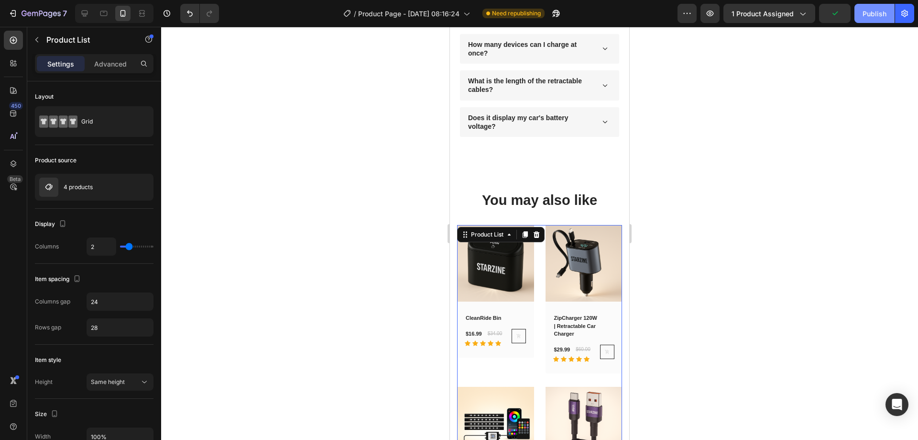
click at [883, 12] on div "Publish" at bounding box center [875, 14] width 24 height 10
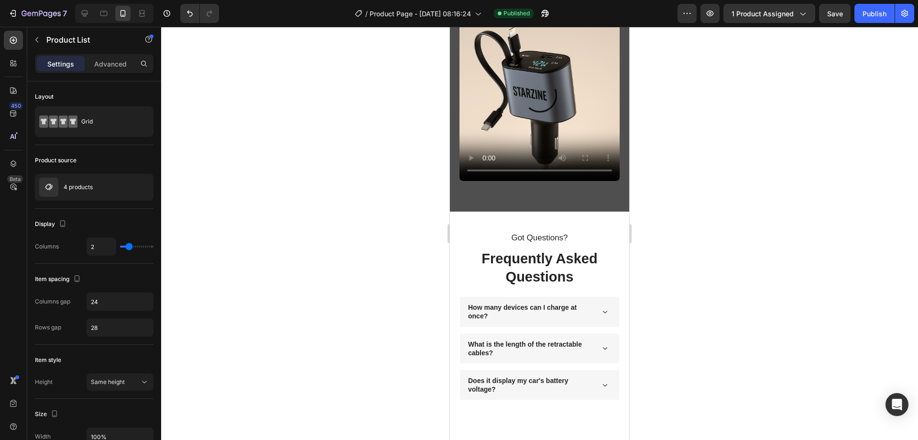
scroll to position [636, 0]
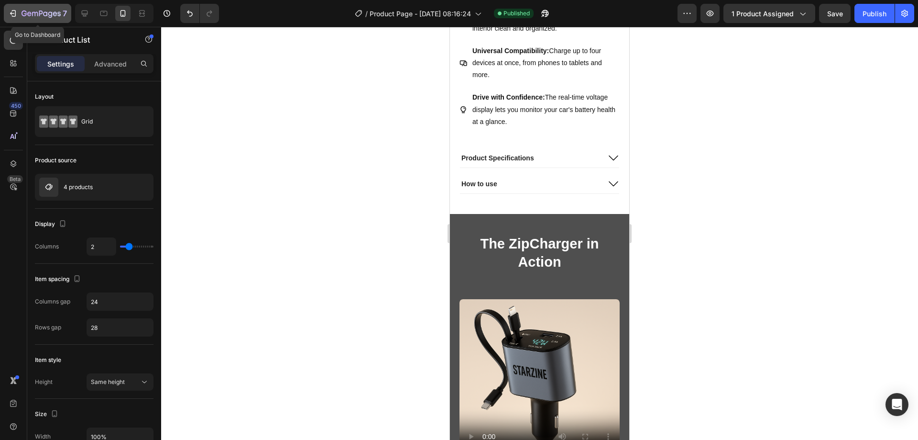
click at [22, 7] on button "7" at bounding box center [37, 13] width 67 height 19
